Goal: Transaction & Acquisition: Purchase product/service

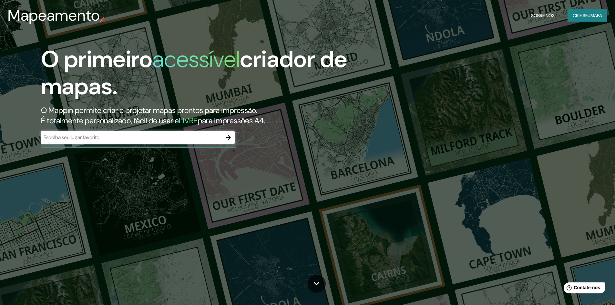
click at [119, 141] on div "​" at bounding box center [138, 137] width 194 height 13
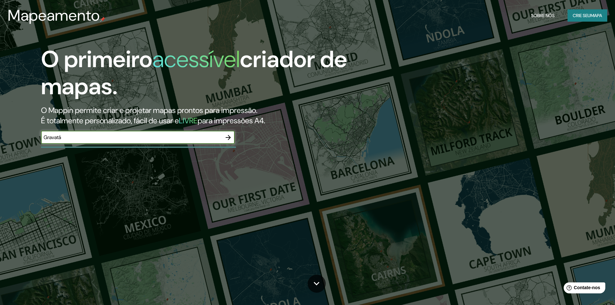
type input "Gravatá"
click at [228, 139] on icon "button" at bounding box center [228, 138] width 8 height 8
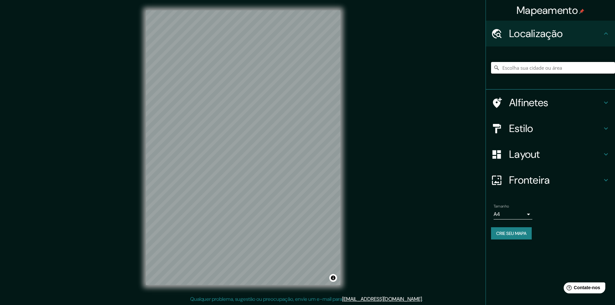
click at [534, 69] on input "Escolha sua cidade ou área" at bounding box center [553, 68] width 124 height 12
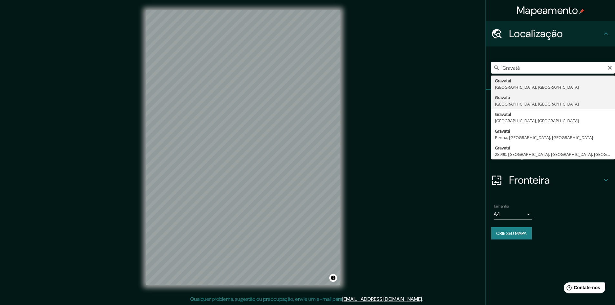
type input "[GEOGRAPHIC_DATA], [GEOGRAPHIC_DATA], [GEOGRAPHIC_DATA]"
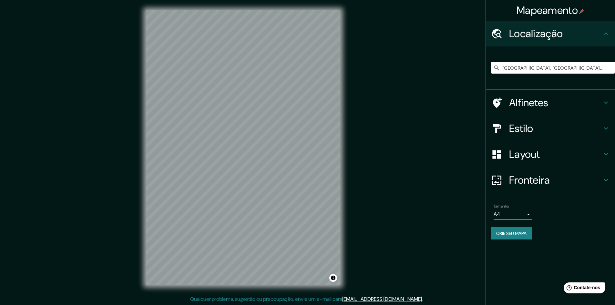
click at [357, 152] on div "Mapeamento Localização Gravatá, [GEOGRAPHIC_DATA], [GEOGRAPHIC_DATA] Alfinetes …" at bounding box center [307, 153] width 615 height 306
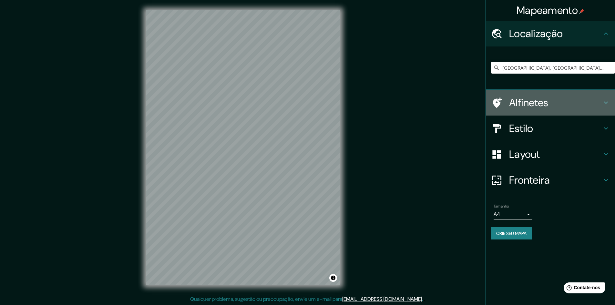
click at [569, 102] on h4 "Alfinetes" at bounding box center [555, 102] width 93 height 13
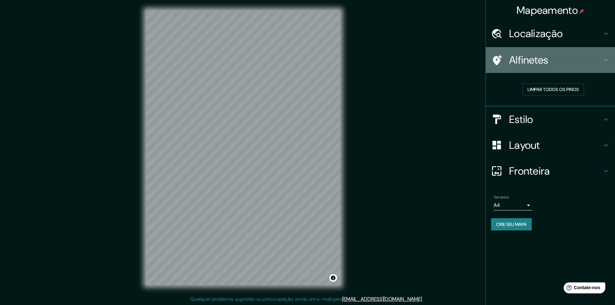
click at [578, 67] on div "Alfinetes" at bounding box center [550, 60] width 129 height 26
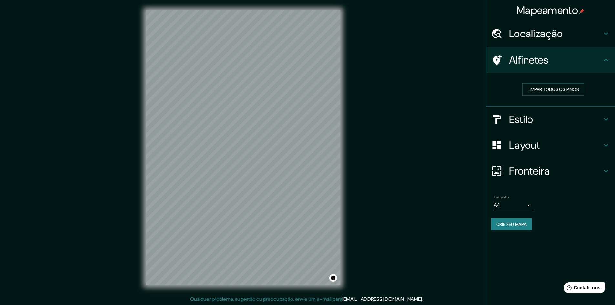
click at [557, 116] on h4 "Estilo" at bounding box center [555, 119] width 93 height 13
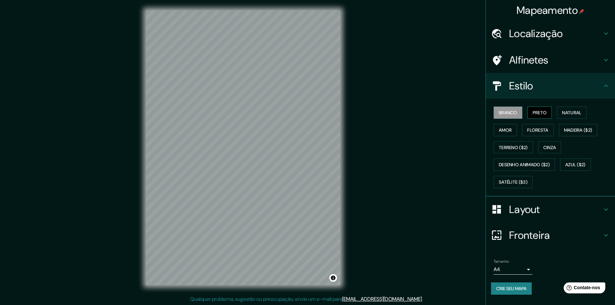
click at [542, 113] on font "Preto" at bounding box center [539, 113] width 14 height 6
click at [575, 112] on font "Natural" at bounding box center [571, 113] width 19 height 6
click at [509, 130] on font "Amor" at bounding box center [505, 130] width 13 height 6
click at [543, 130] on font "Floresta" at bounding box center [537, 130] width 21 height 6
click at [564, 132] on button "Madeira ($2)" at bounding box center [578, 130] width 39 height 12
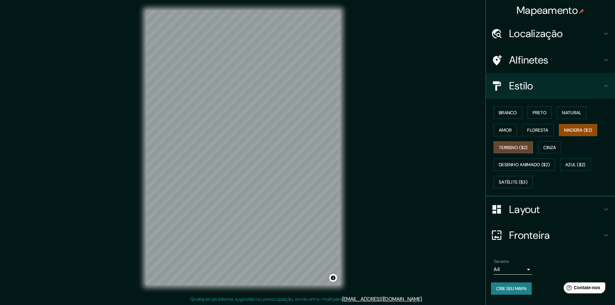
click at [508, 146] on font "Terreno ($2)" at bounding box center [513, 148] width 29 height 6
click at [549, 146] on font "Cinza" at bounding box center [549, 148] width 13 height 6
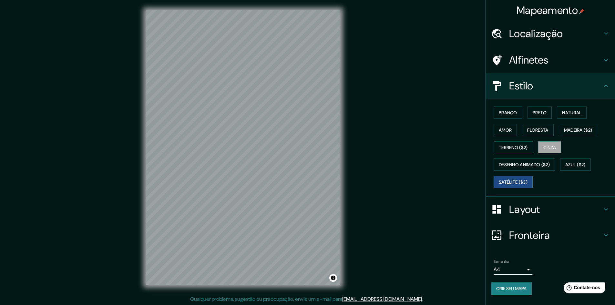
click at [523, 179] on font "Satélite ($3)" at bounding box center [513, 182] width 29 height 6
click at [505, 113] on font "Branco" at bounding box center [508, 113] width 18 height 6
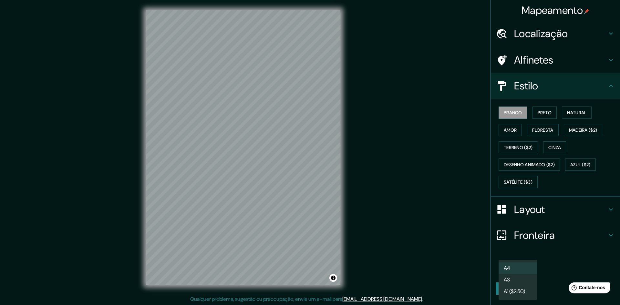
click at [516, 267] on body "Mapeamento Localização Gravatá, [GEOGRAPHIC_DATA], [GEOGRAPHIC_DATA] Alfinetes …" at bounding box center [310, 152] width 620 height 305
click at [525, 267] on li "A4" at bounding box center [517, 268] width 39 height 12
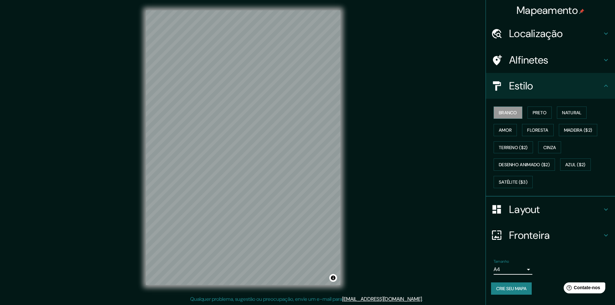
click at [559, 236] on h4 "Fronteira" at bounding box center [555, 235] width 93 height 13
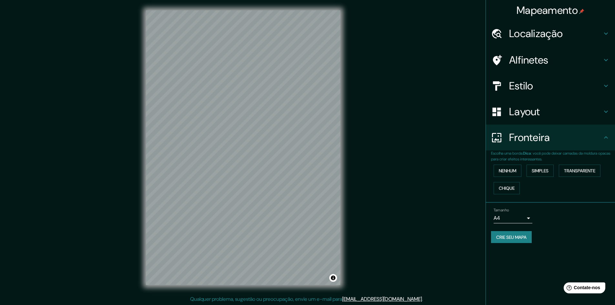
click at [562, 138] on h4 "Fronteira" at bounding box center [555, 137] width 93 height 13
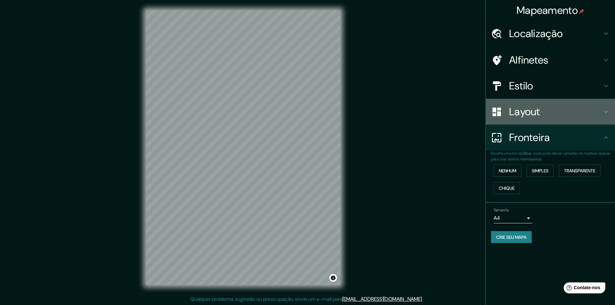
click at [556, 116] on h4 "Layout" at bounding box center [555, 111] width 93 height 13
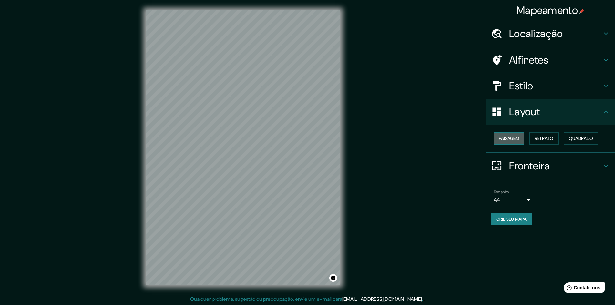
click at [517, 140] on font "Paisagem" at bounding box center [509, 139] width 20 height 6
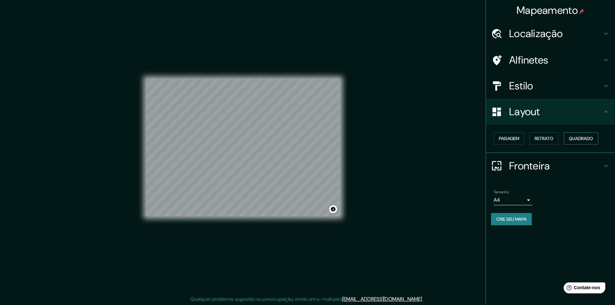
click at [587, 137] on font "Quadrado" at bounding box center [581, 139] width 24 height 6
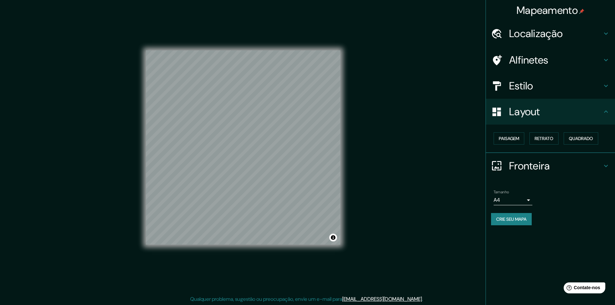
click at [514, 217] on font "Crie seu mapa" at bounding box center [511, 219] width 30 height 6
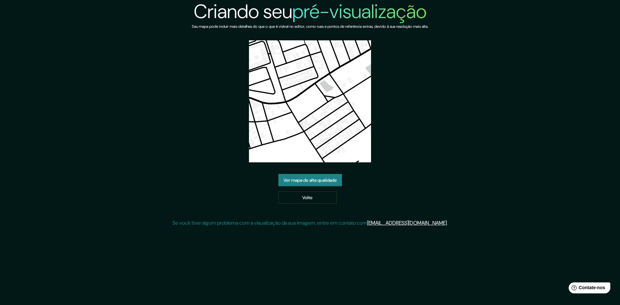
click at [302, 180] on font "Ver mapa de alta qualidade" at bounding box center [309, 180] width 53 height 6
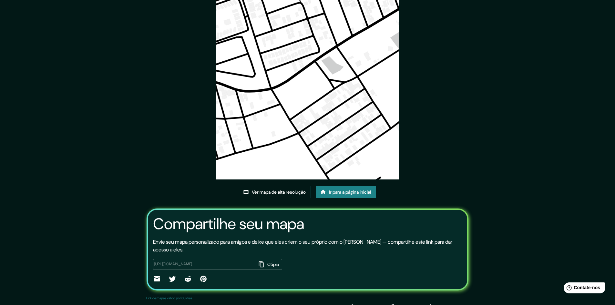
scroll to position [40, 0]
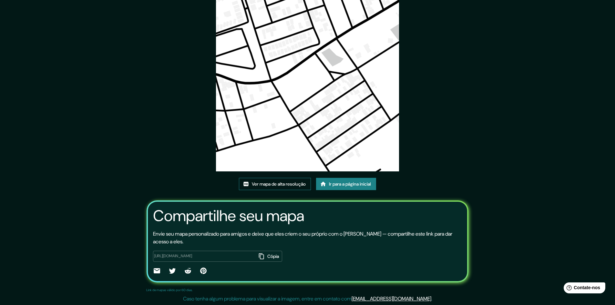
click at [256, 185] on font "Ver mapa de alta resolução" at bounding box center [279, 184] width 54 height 6
